Goal: Find specific page/section: Find specific page/section

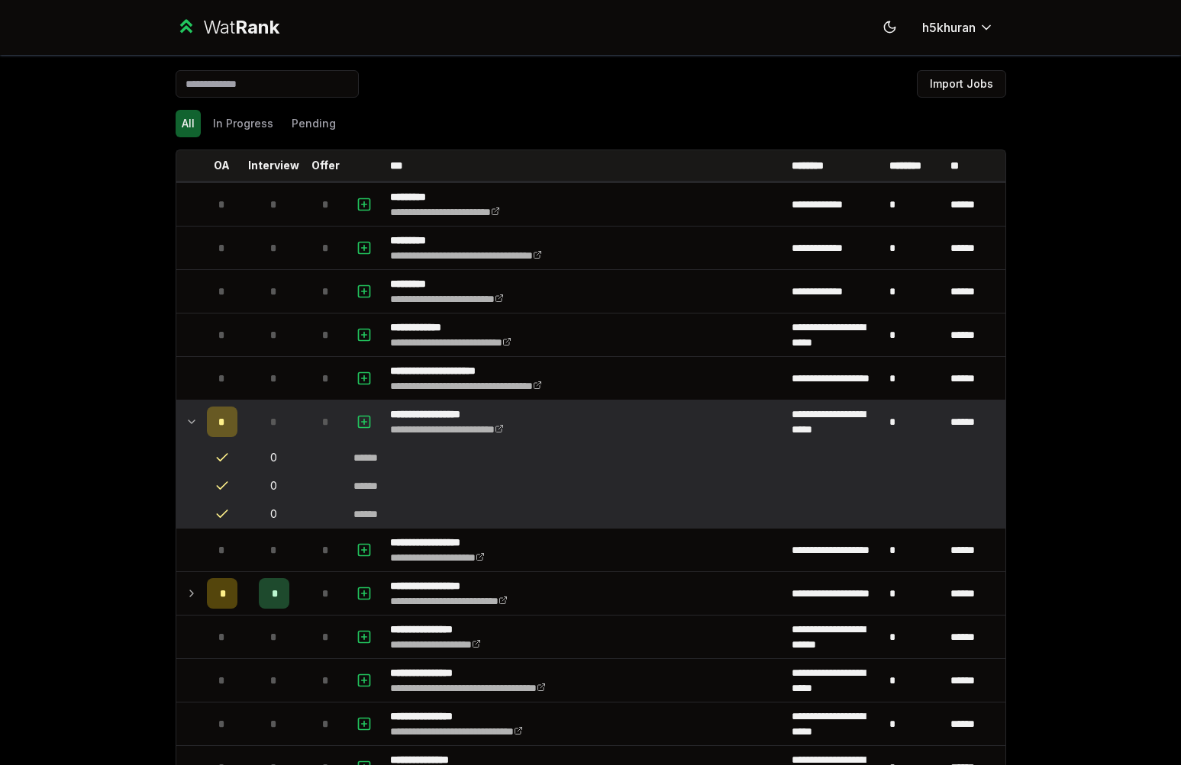
scroll to position [1261, 0]
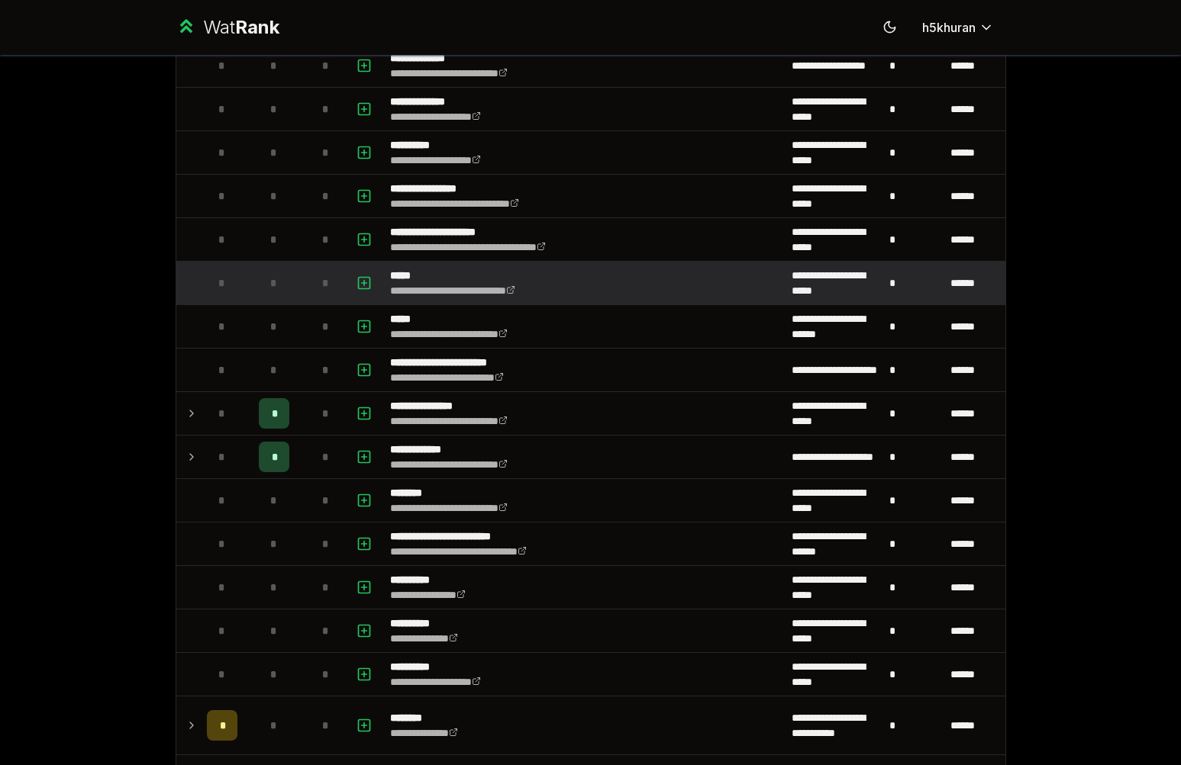
scroll to position [1208, 0]
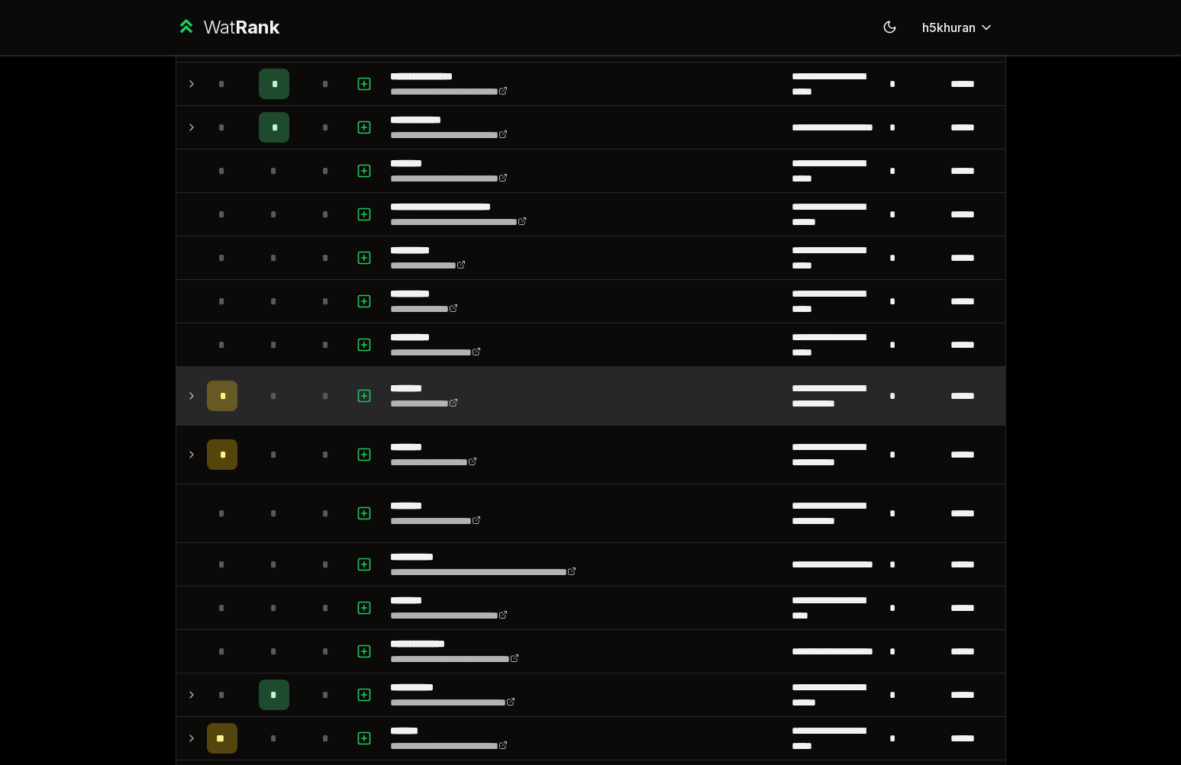
click at [259, 404] on div "*" at bounding box center [274, 396] width 31 height 31
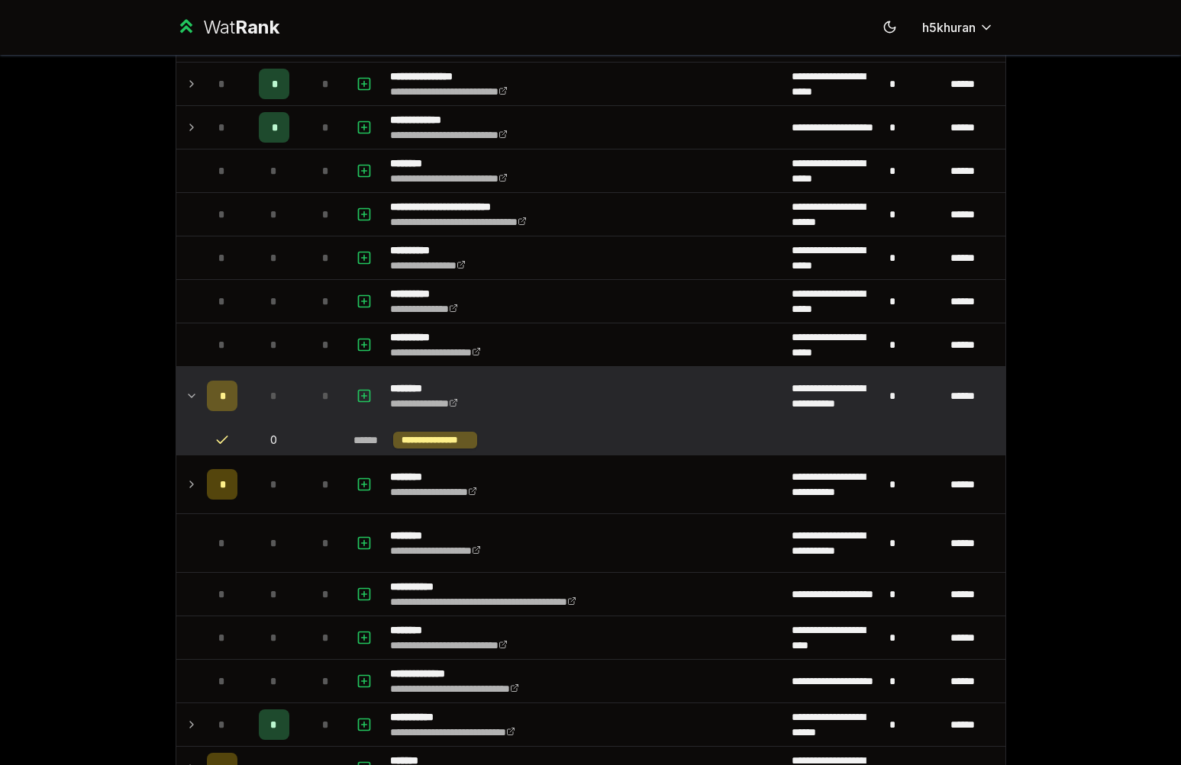
click at [259, 404] on div "*" at bounding box center [274, 396] width 31 height 31
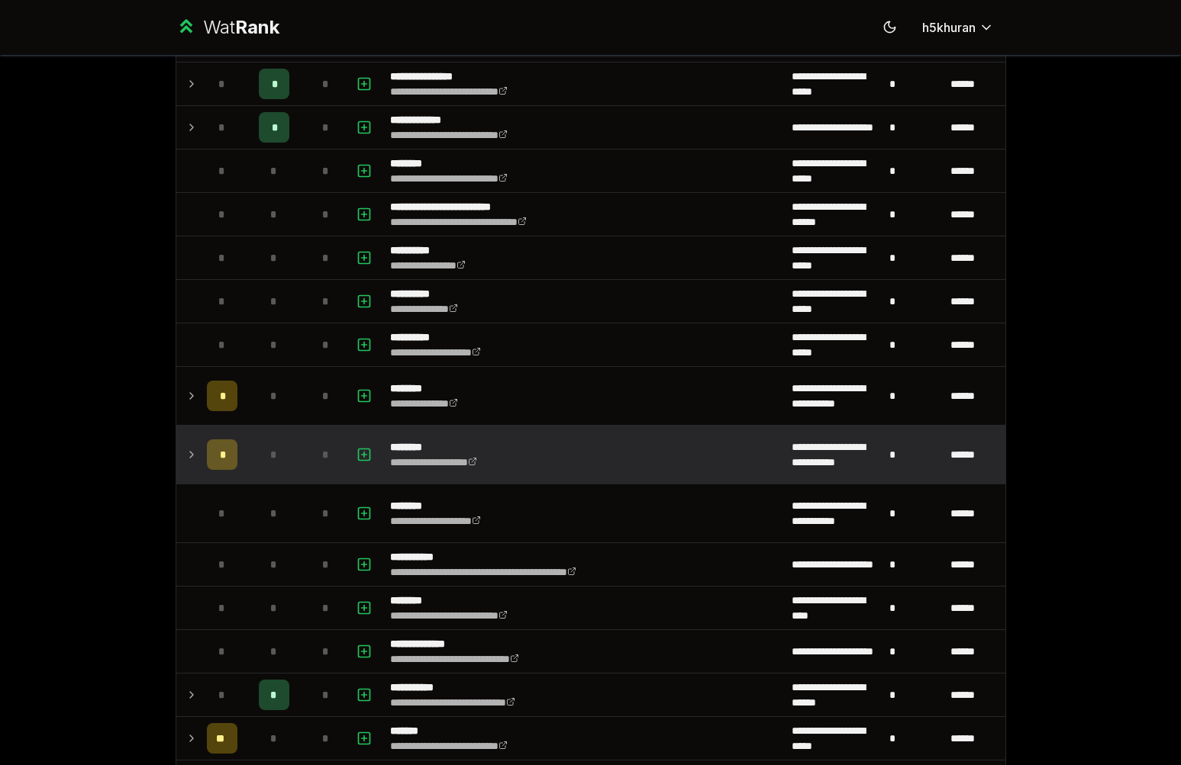
click at [259, 448] on div "*" at bounding box center [274, 455] width 31 height 31
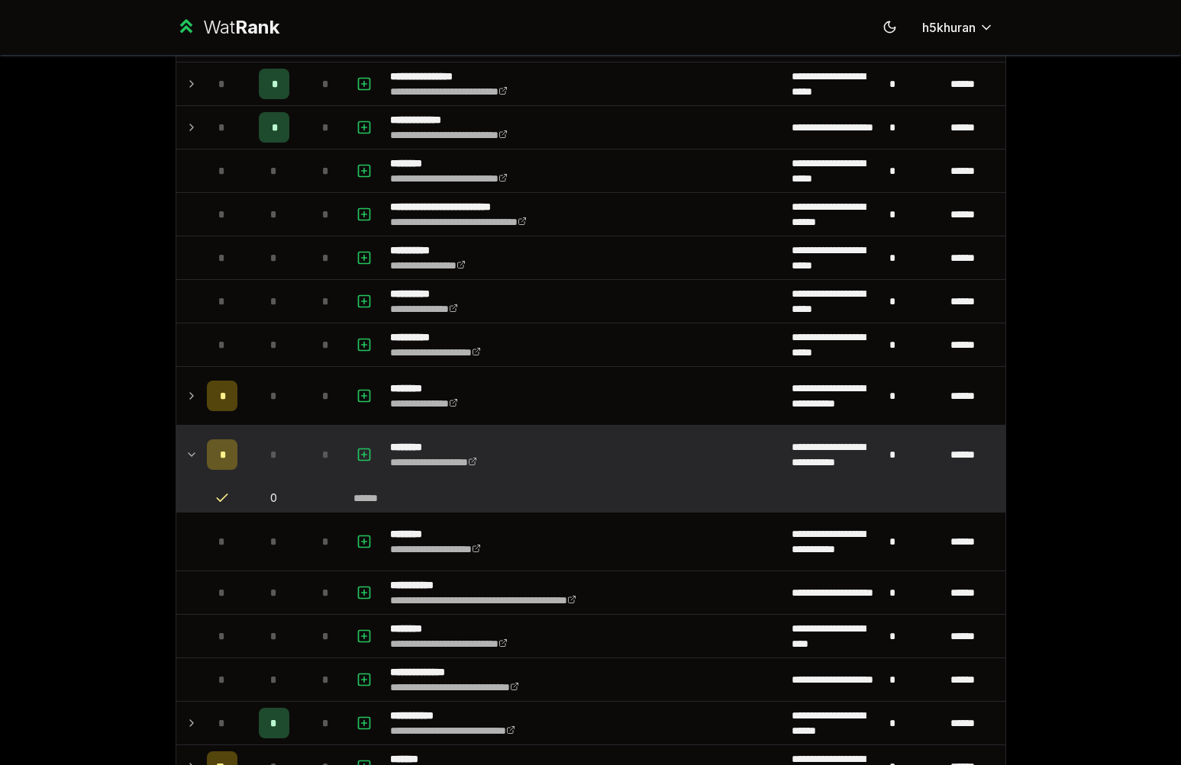
click at [259, 448] on div "*" at bounding box center [274, 455] width 31 height 31
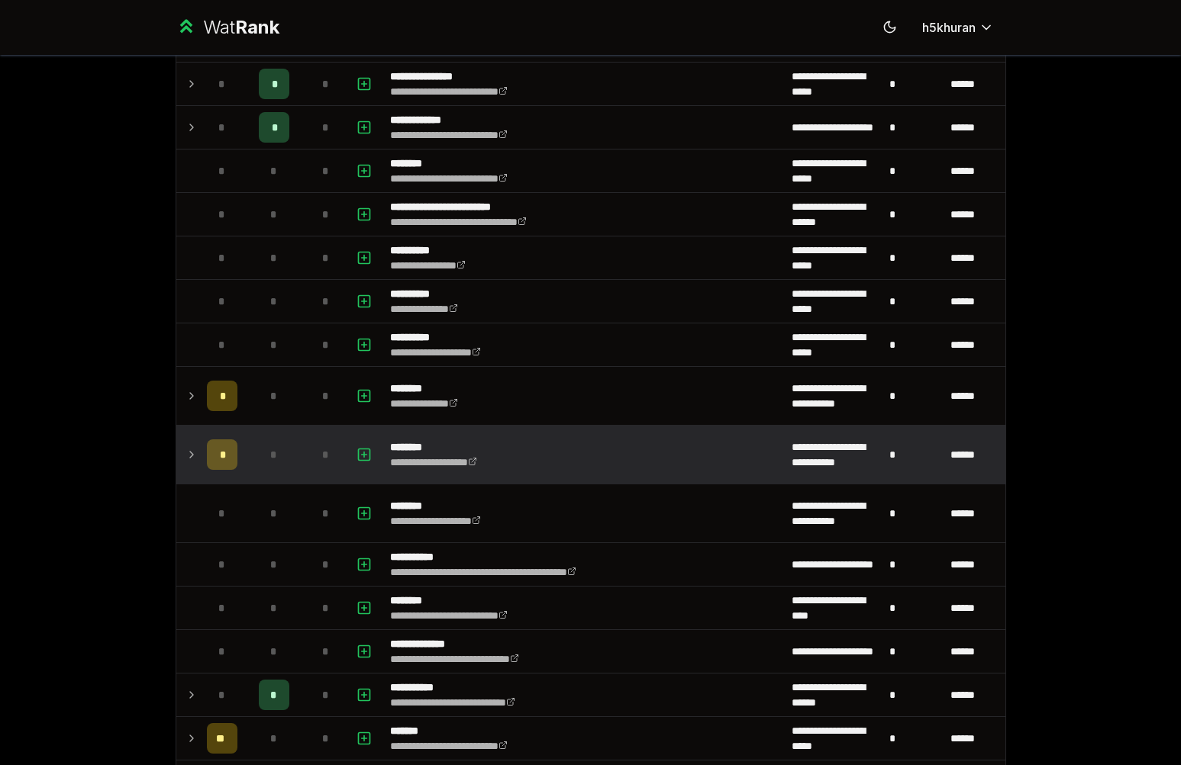
scroll to position [1452, 0]
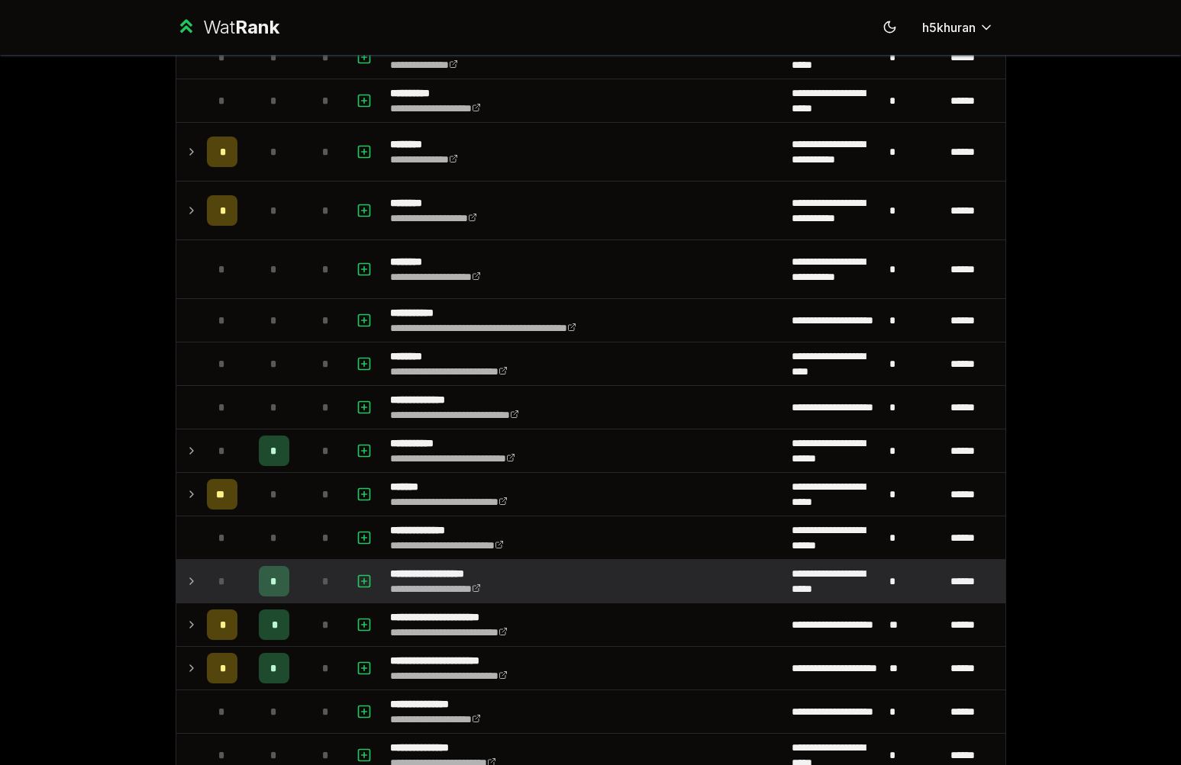
click at [218, 582] on span "*" at bounding box center [221, 581] width 7 height 15
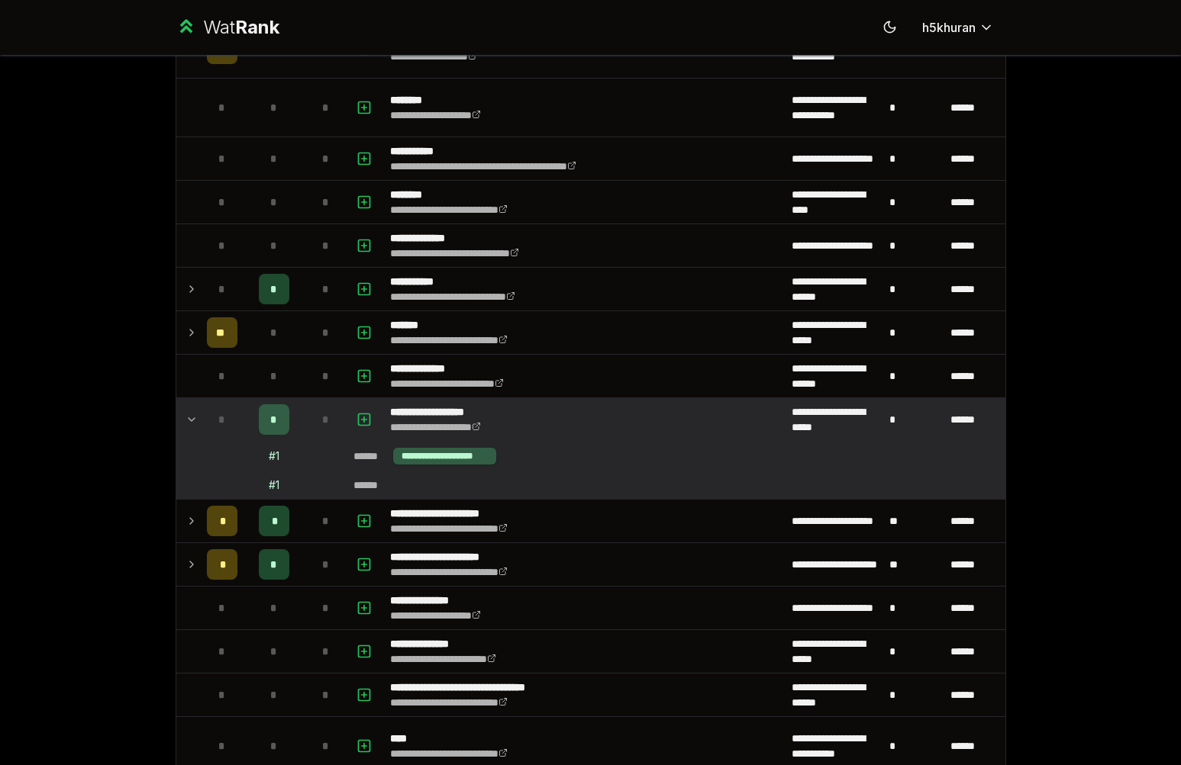
scroll to position [1806, 0]
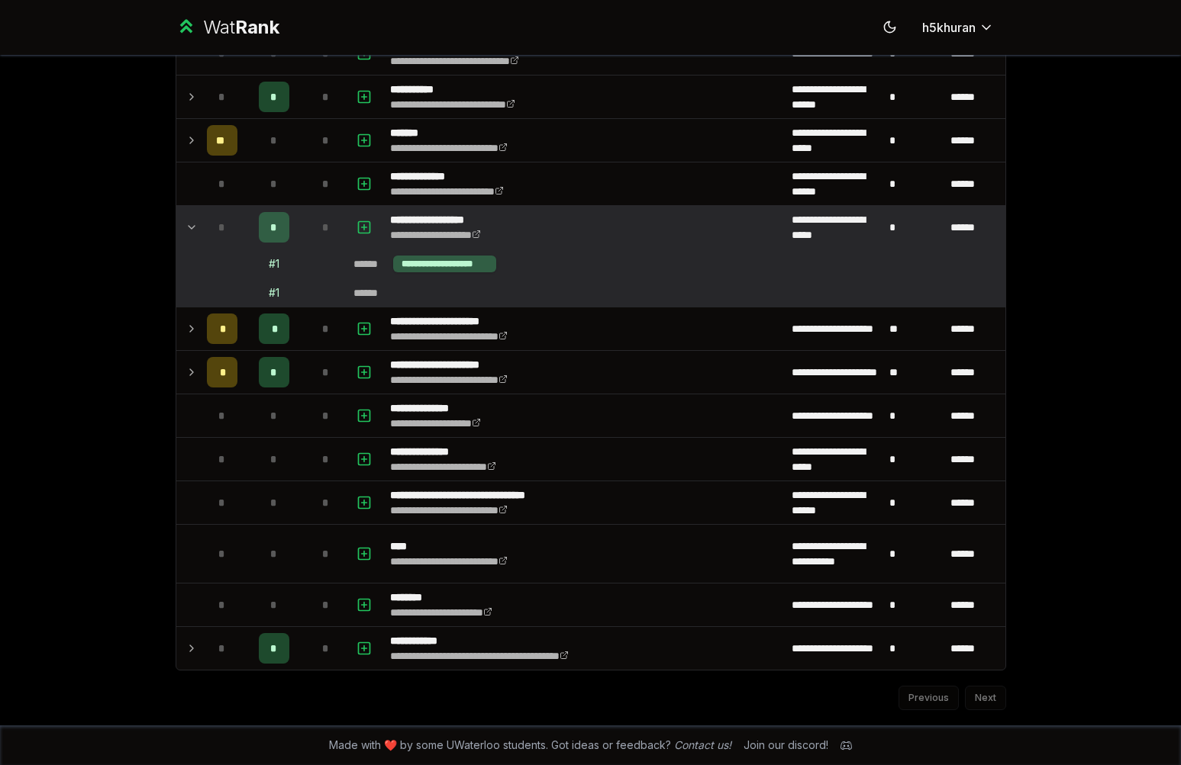
click at [1108, 295] on div "**********" at bounding box center [590, 382] width 1181 height 765
